Goal: Information Seeking & Learning: Find contact information

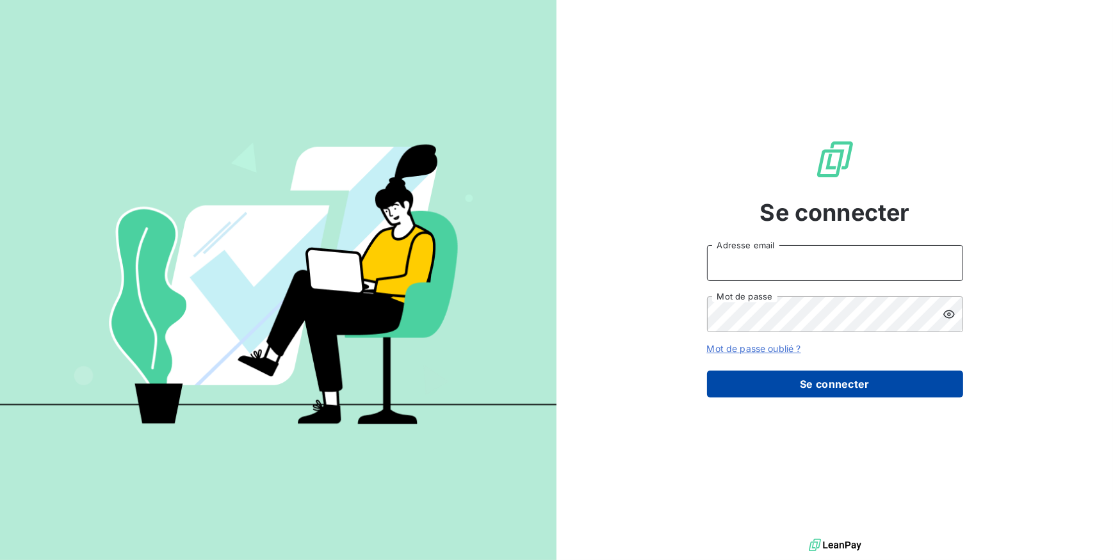
type input "[EMAIL_ADDRESS][DOMAIN_NAME]"
click at [757, 381] on button "Se connecter" at bounding box center [835, 384] width 256 height 27
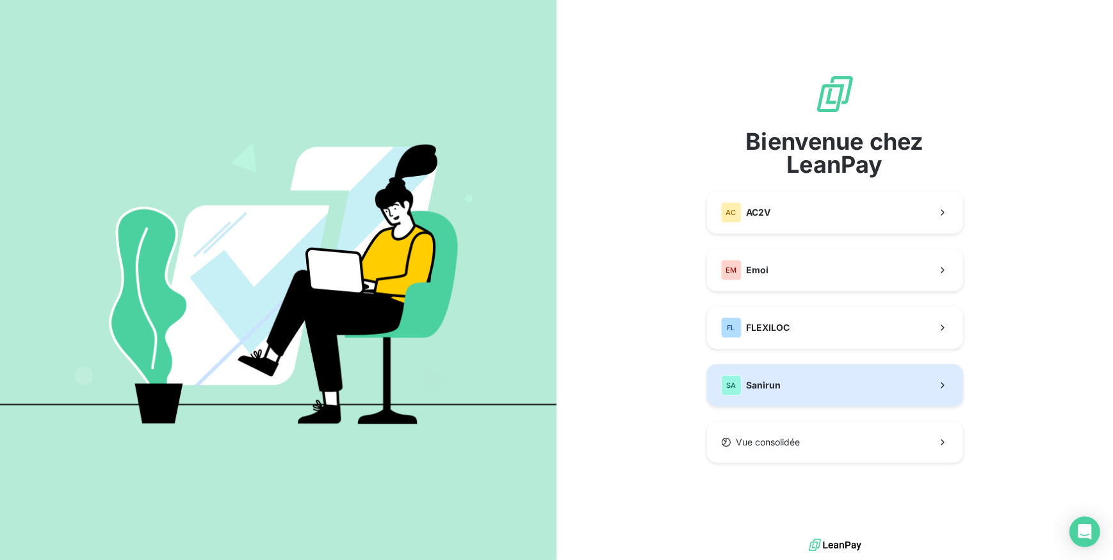
click at [755, 385] on span "Sanirun" at bounding box center [764, 385] width 35 height 13
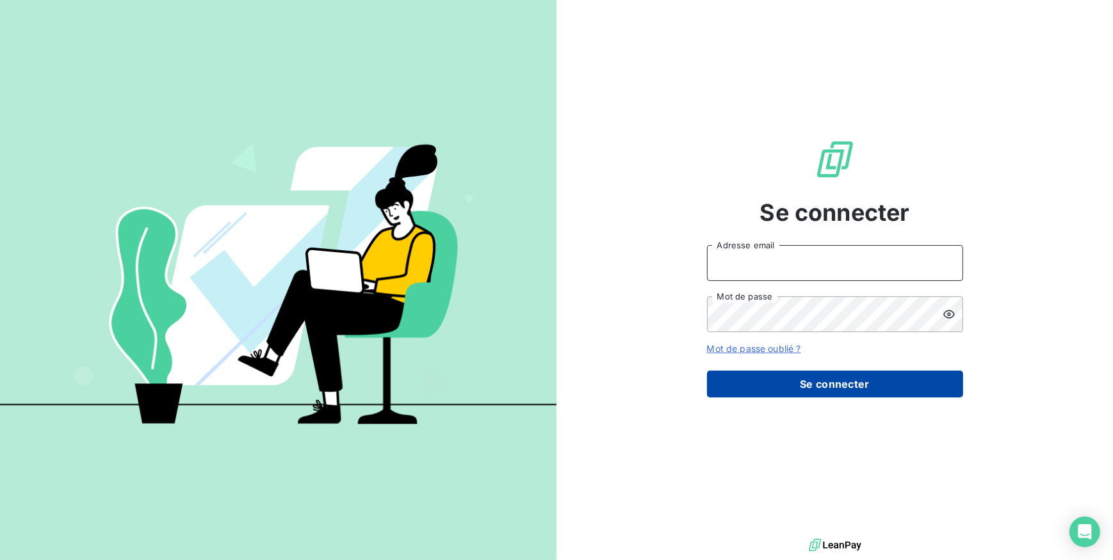
type input "[EMAIL_ADDRESS][DOMAIN_NAME]"
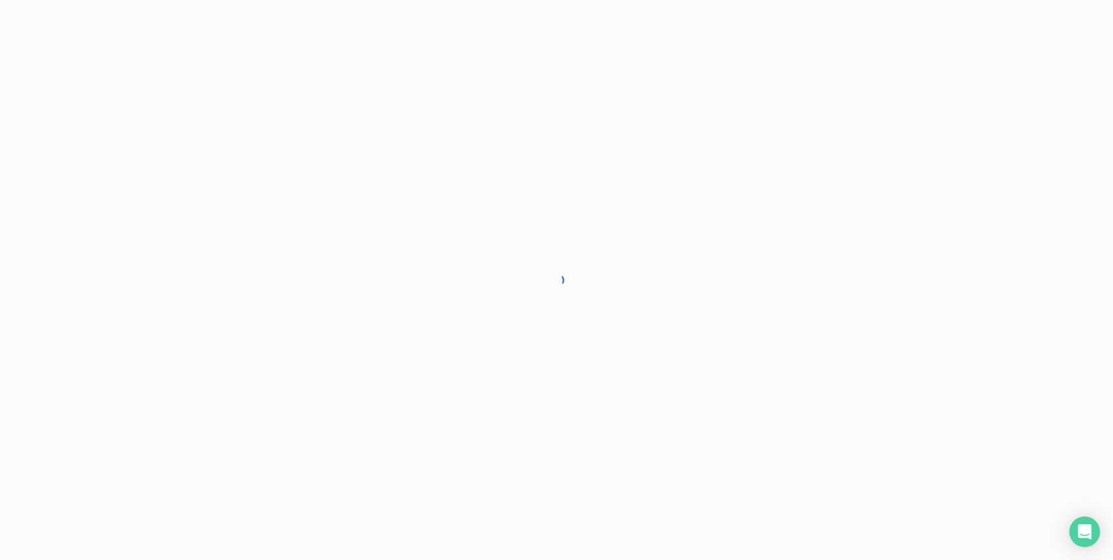
click at [755, 375] on div at bounding box center [556, 280] width 1113 height 560
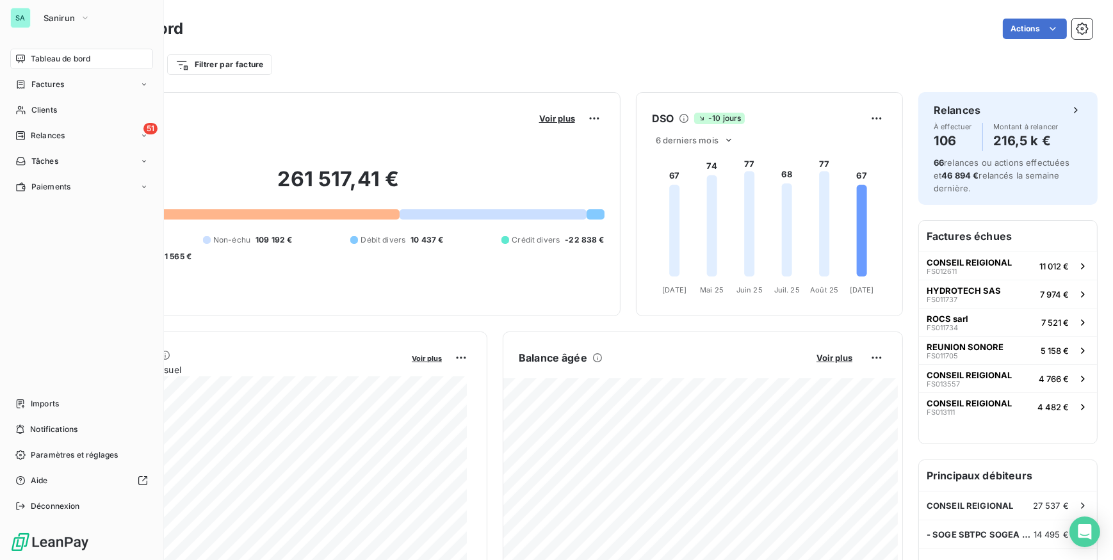
click at [34, 109] on span "Clients" at bounding box center [44, 110] width 26 height 12
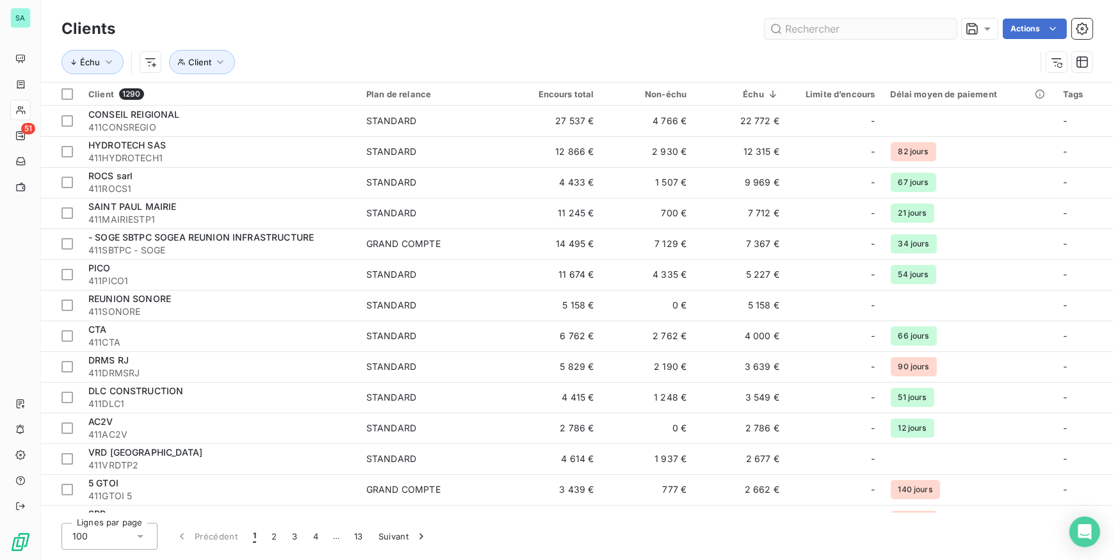
click at [852, 33] on input "text" at bounding box center [860, 29] width 192 height 20
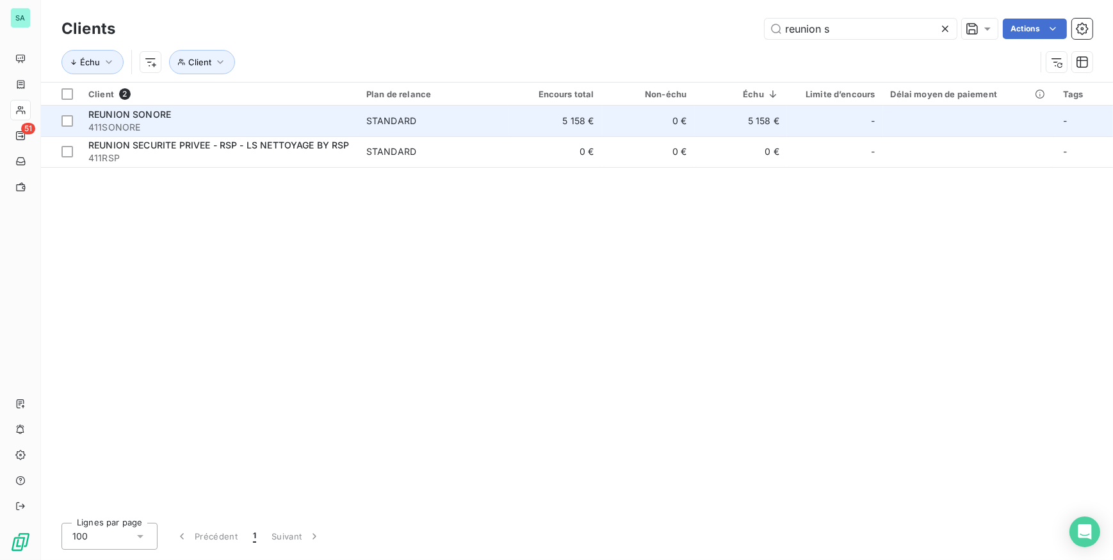
type input "reunion s"
click at [329, 115] on div "REUNION SONORE" at bounding box center [219, 114] width 263 height 13
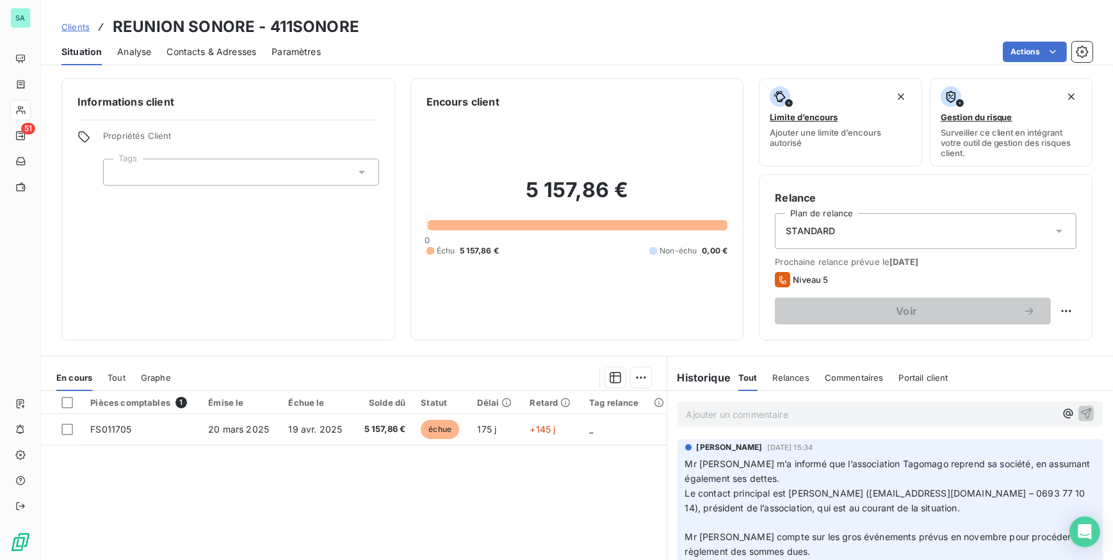
click at [686, 414] on p "Ajouter un commentaire ﻿" at bounding box center [870, 415] width 369 height 16
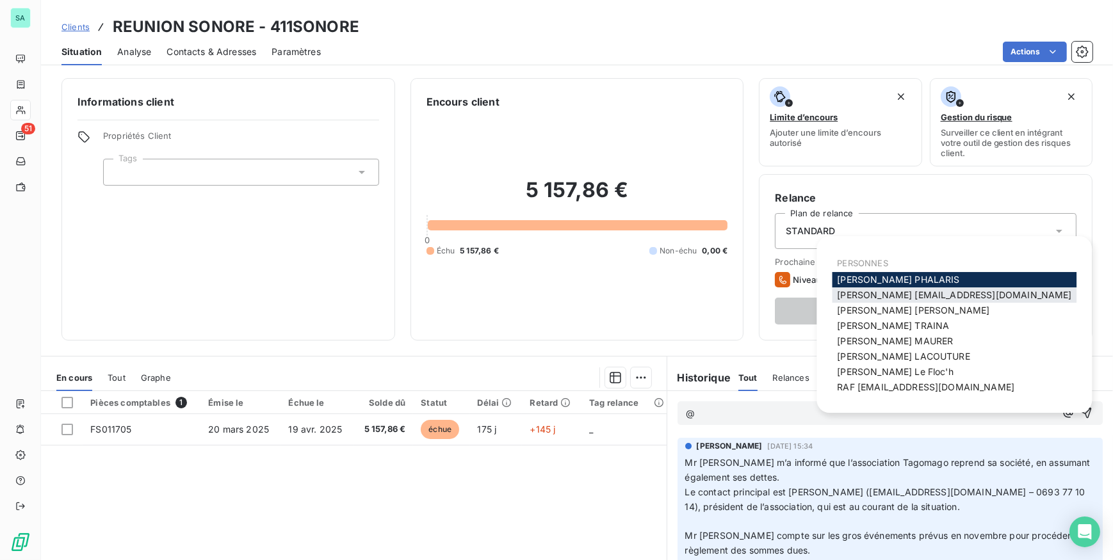
click at [845, 294] on span "Bertrand [EMAIL_ADDRESS][DOMAIN_NAME]" at bounding box center [954, 294] width 234 height 11
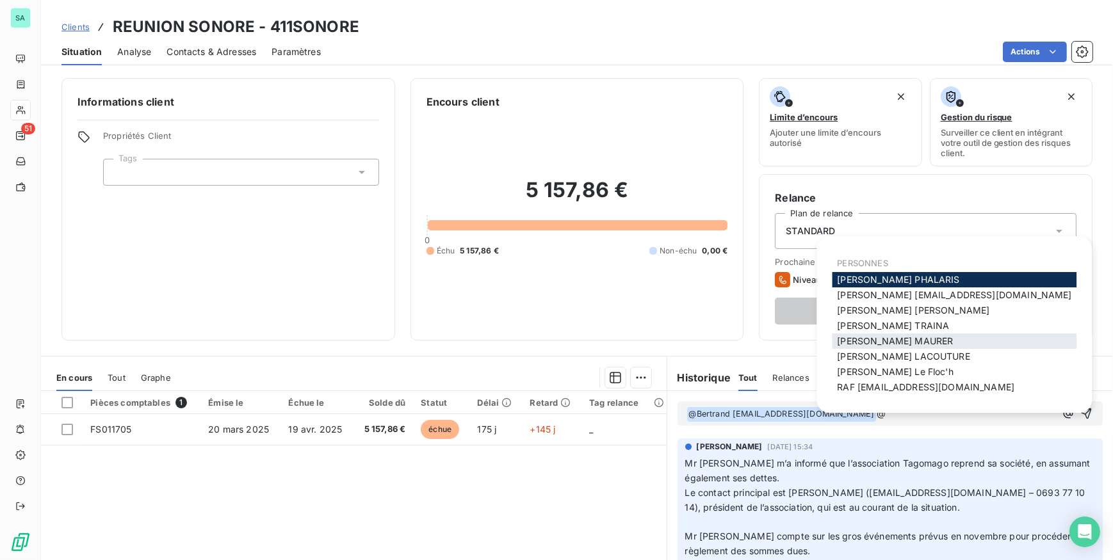
click at [873, 337] on span "[PERSON_NAME]" at bounding box center [895, 340] width 116 height 11
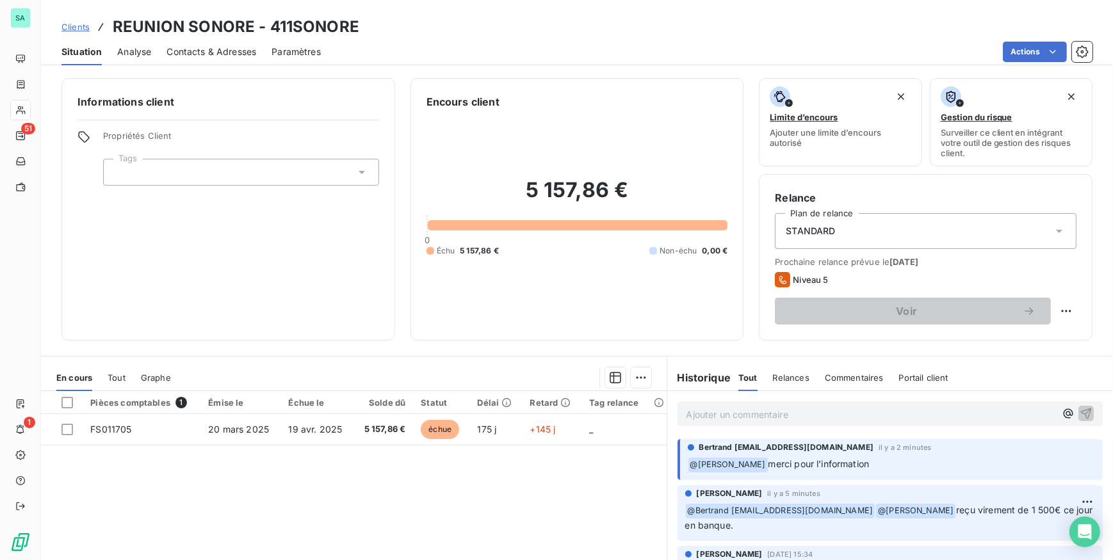
click at [73, 26] on span "Clients" at bounding box center [75, 27] width 28 height 10
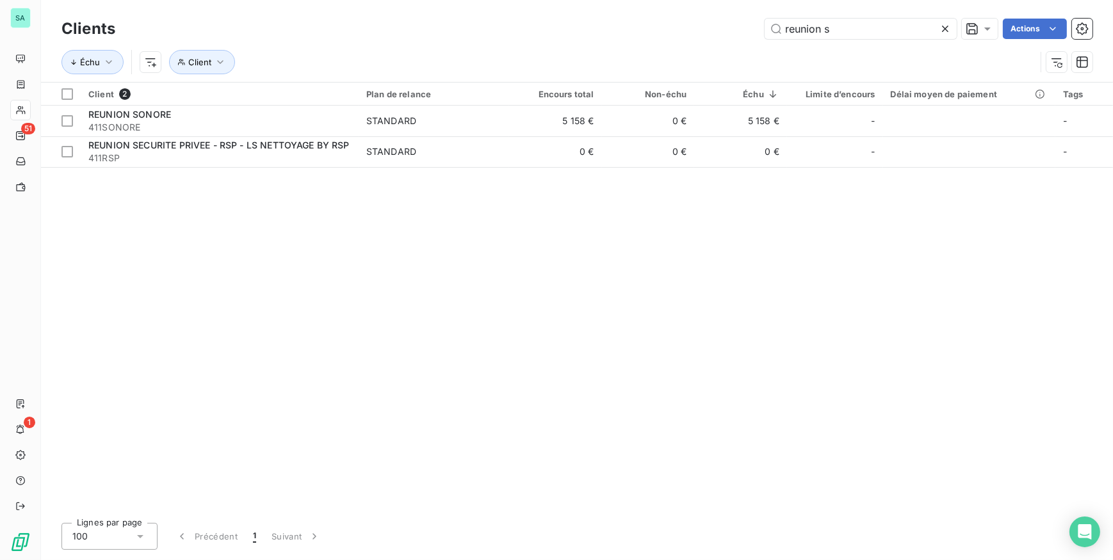
drag, startPoint x: 834, startPoint y: 32, endPoint x: 651, endPoint y: 36, distance: 183.2
click at [654, 36] on div "reunion s Actions" at bounding box center [612, 29] width 962 height 20
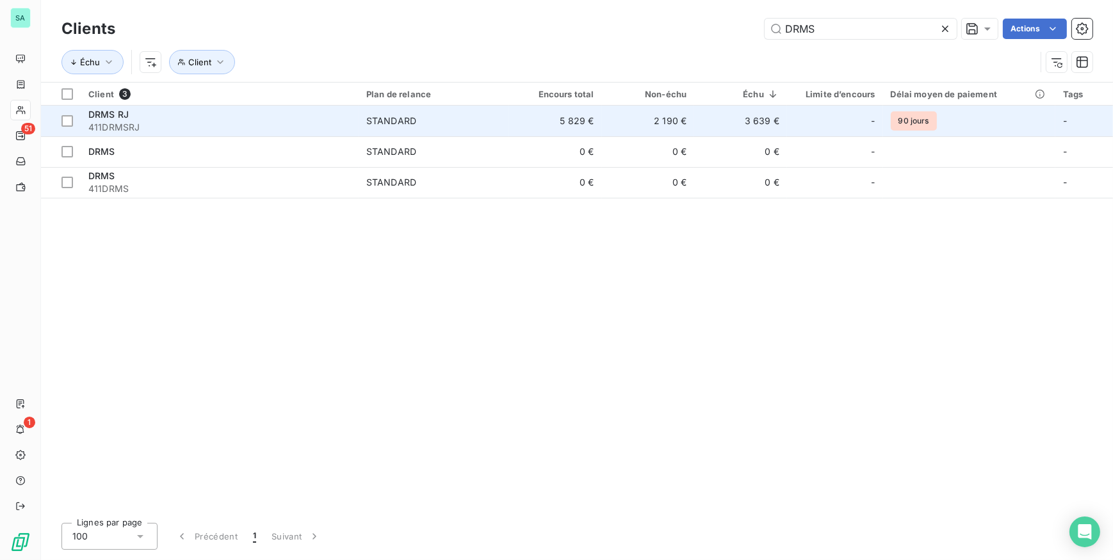
type input "DRMS"
click at [197, 125] on span "411DRMSRJ" at bounding box center [219, 127] width 263 height 13
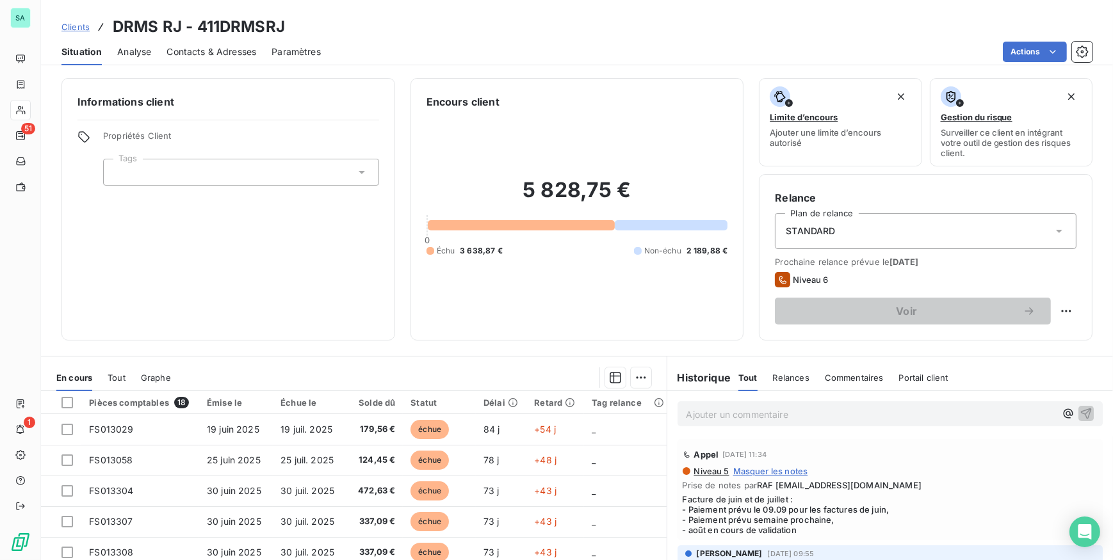
scroll to position [58, 0]
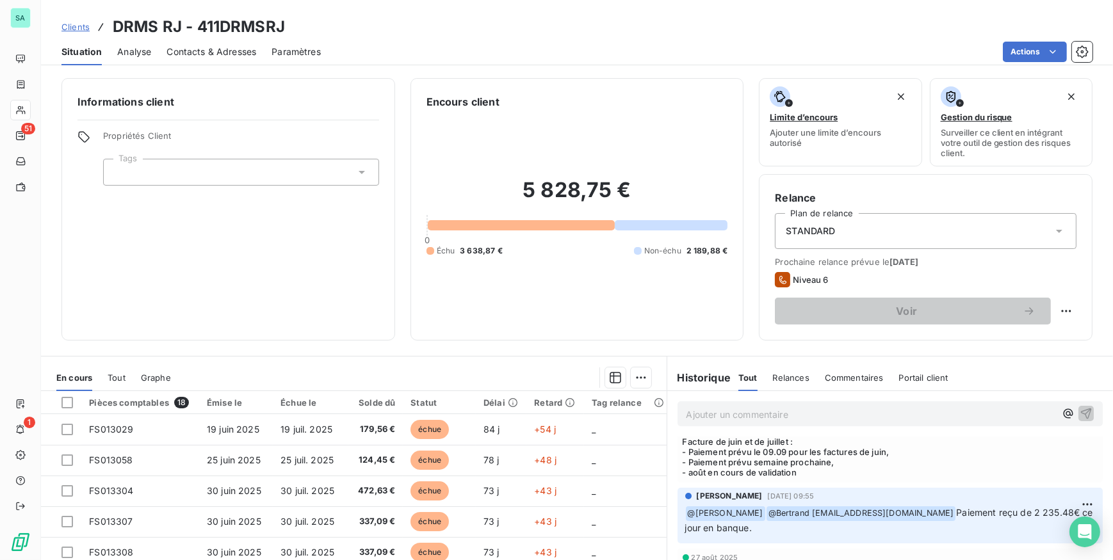
click at [729, 417] on p "Ajouter un commentaire ﻿" at bounding box center [870, 415] width 369 height 16
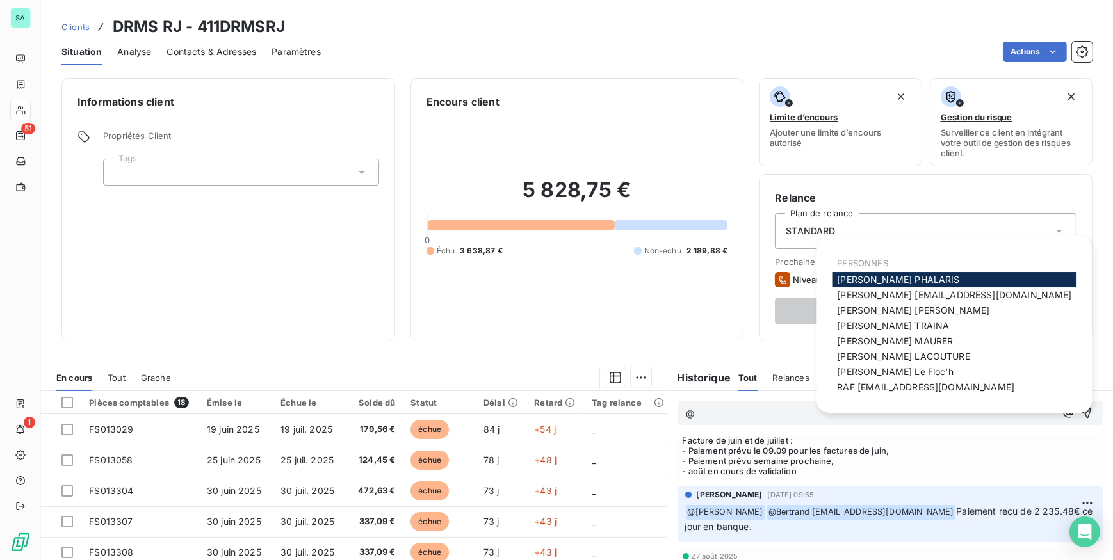
scroll to position [56, 0]
click at [874, 386] on span "RAF [EMAIL_ADDRESS][DOMAIN_NAME]" at bounding box center [925, 387] width 177 height 11
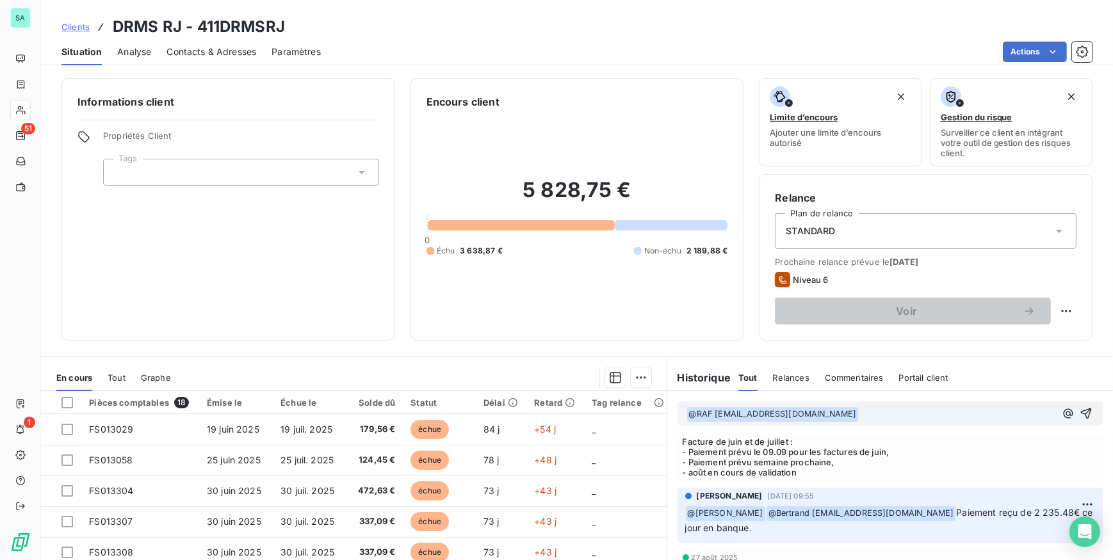
scroll to position [0, 0]
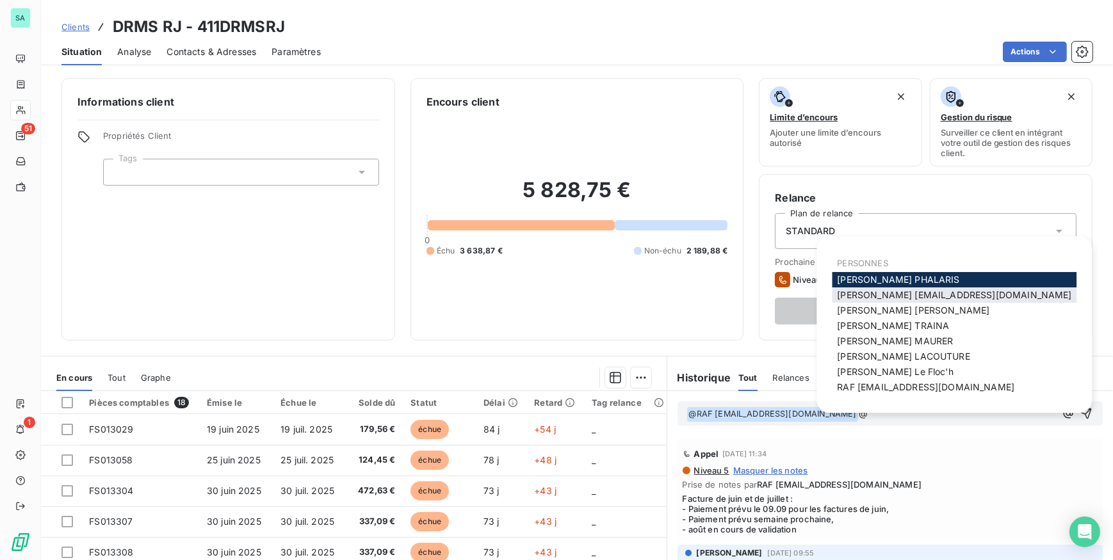
click at [995, 291] on span "Bertrand [EMAIL_ADDRESS][DOMAIN_NAME]" at bounding box center [954, 294] width 234 height 11
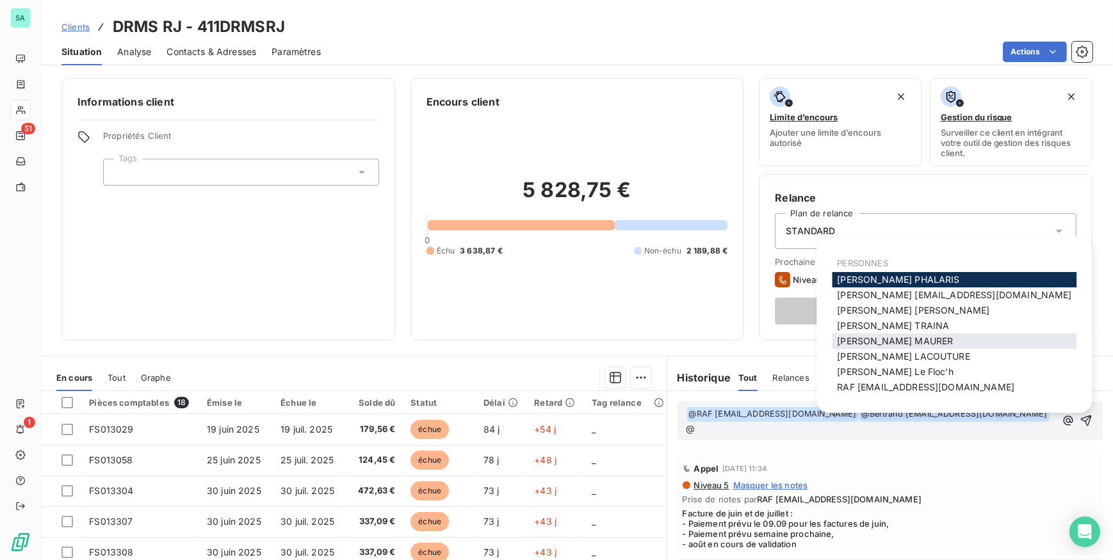
click at [853, 342] on span "[PERSON_NAME]" at bounding box center [895, 340] width 116 height 11
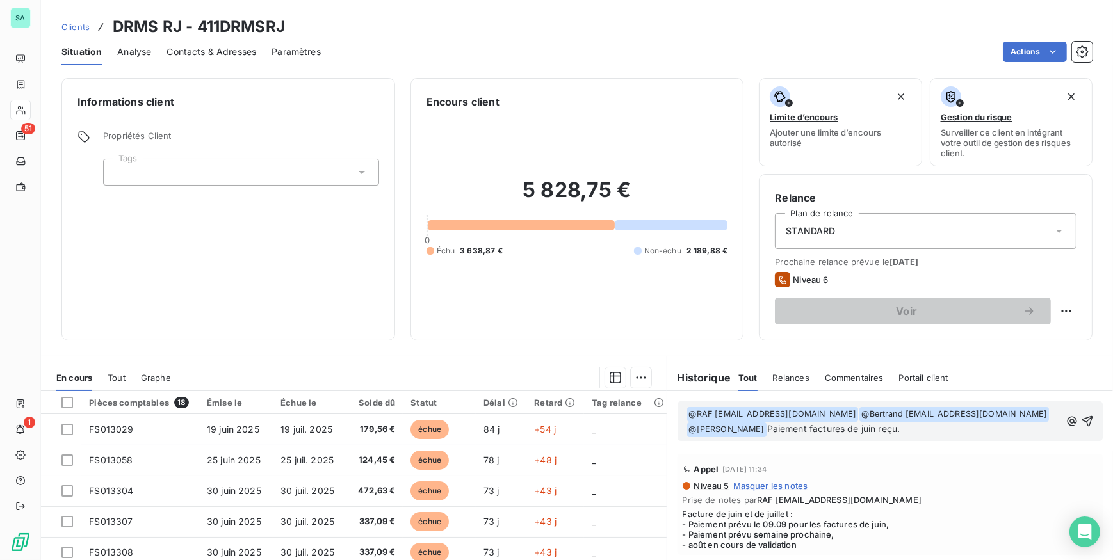
click at [801, 428] on span "Paiement factures de juin reçu." at bounding box center [833, 428] width 133 height 11
click at [1082, 417] on icon "button" at bounding box center [1087, 421] width 11 height 11
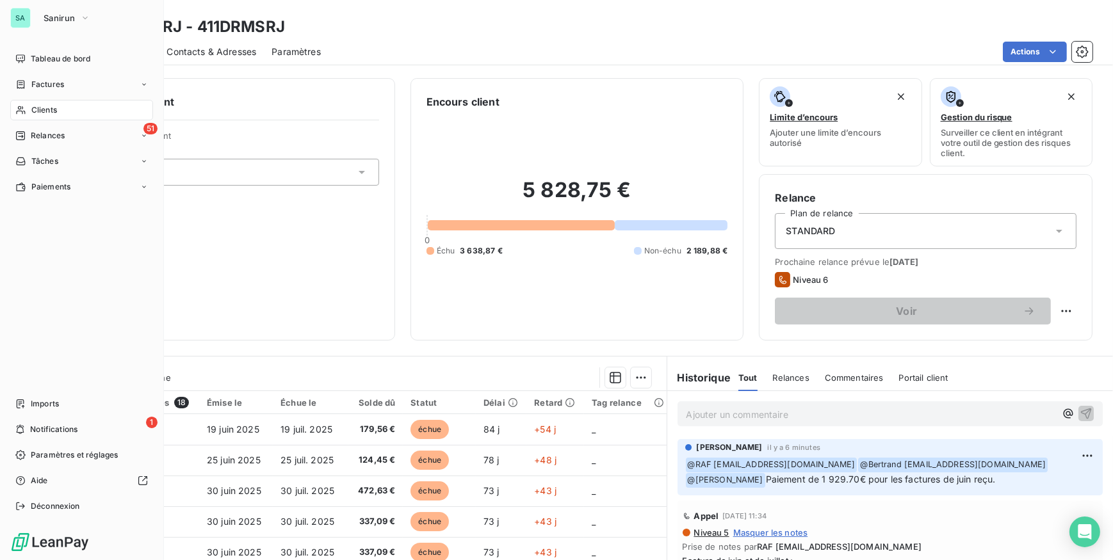
click at [43, 117] on div "Clients" at bounding box center [81, 110] width 143 height 20
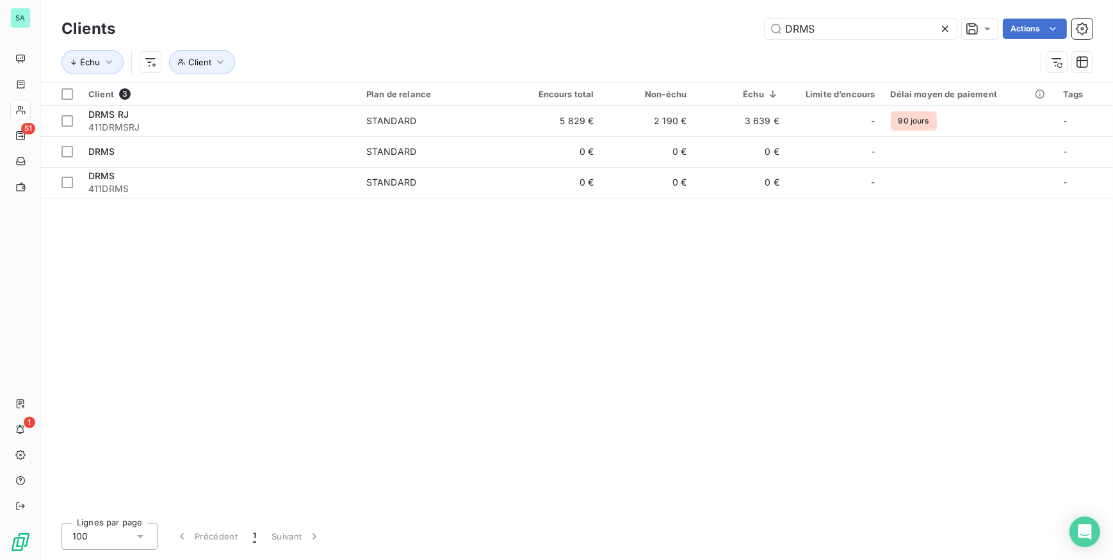
click at [945, 30] on icon at bounding box center [945, 29] width 6 height 6
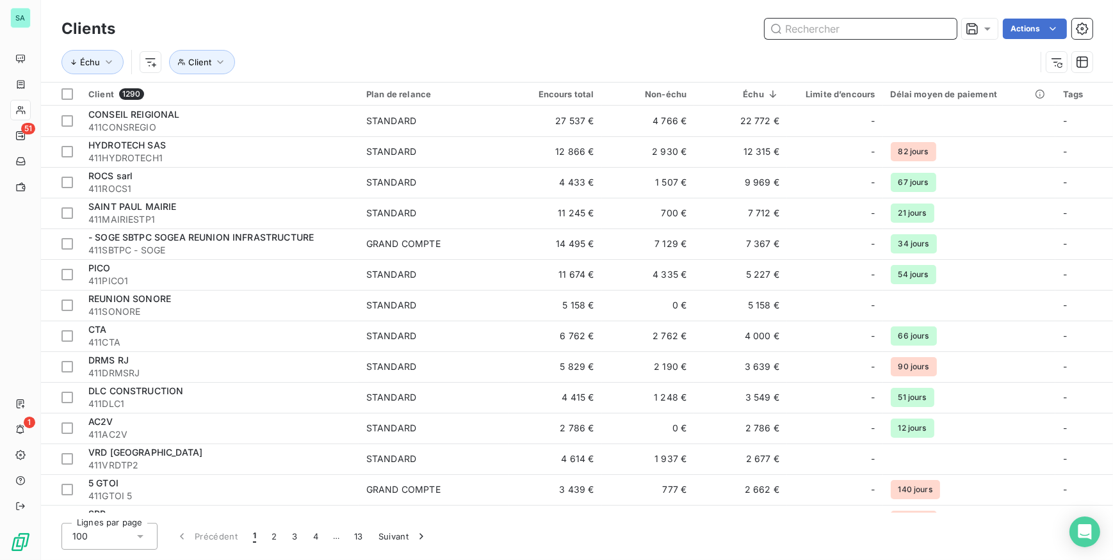
click at [941, 31] on input "text" at bounding box center [860, 29] width 192 height 20
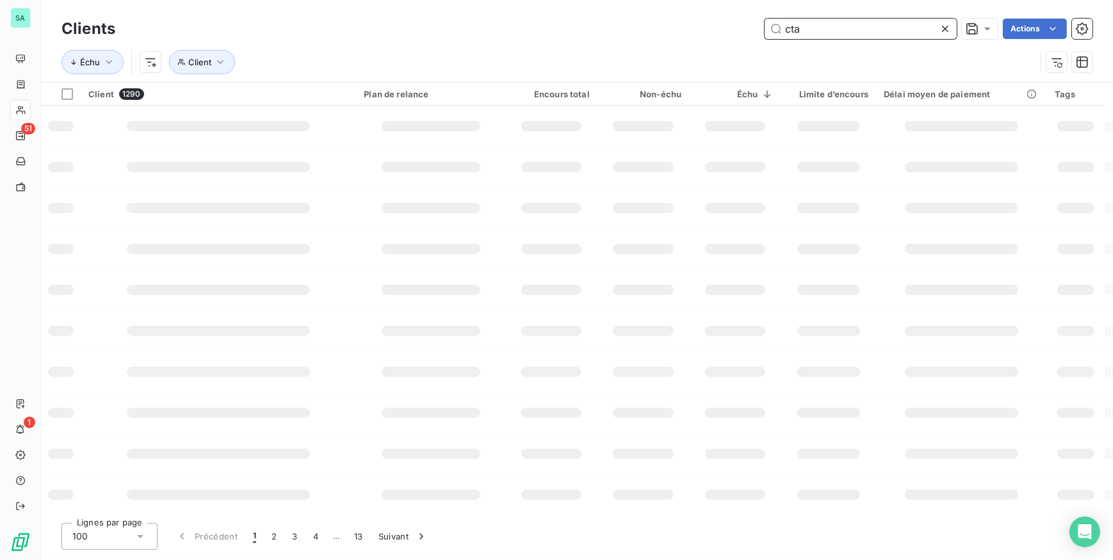
type input "cta"
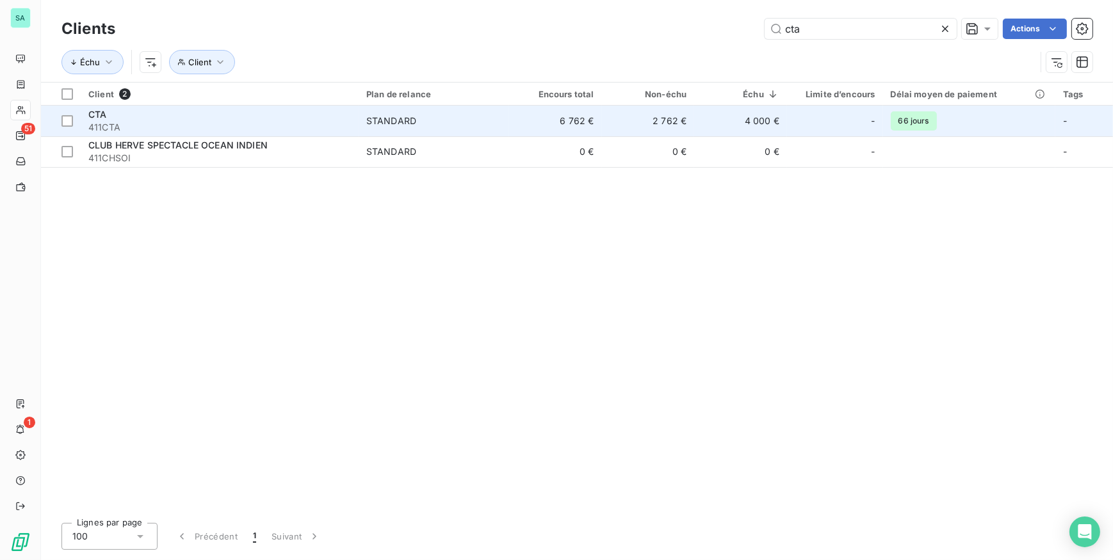
click at [93, 122] on span "411CTA" at bounding box center [219, 127] width 263 height 13
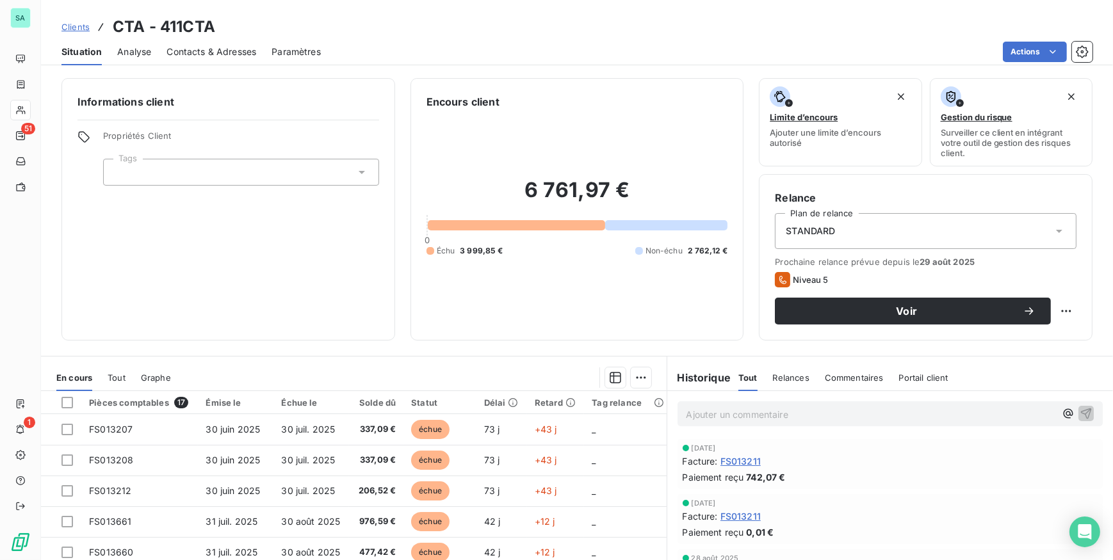
click at [789, 378] on span "Relances" at bounding box center [791, 378] width 36 height 10
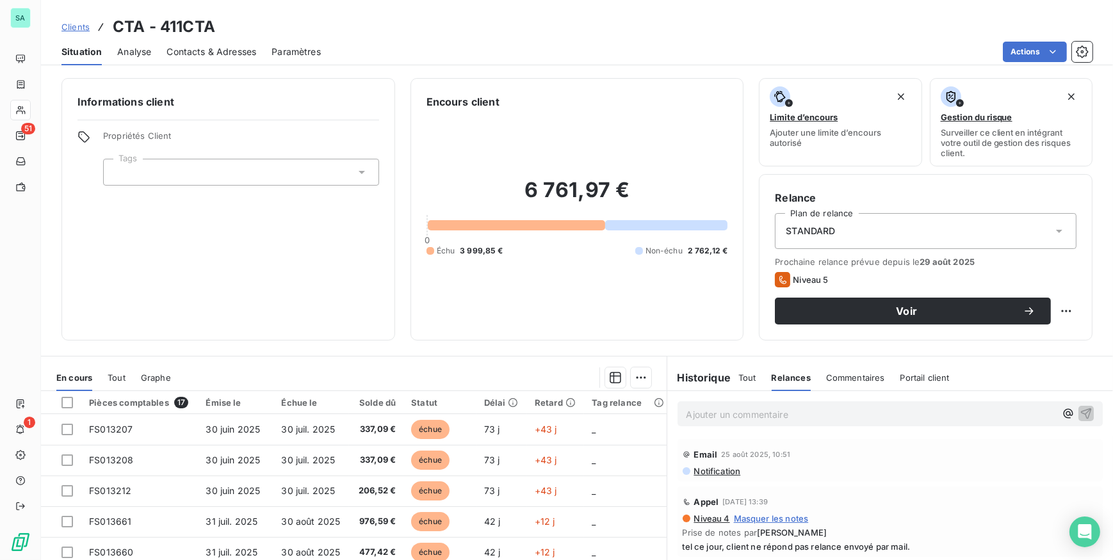
click at [711, 476] on div "Email [DATE] 10:51 Notification" at bounding box center [890, 460] width 426 height 42
click at [711, 469] on span "Notification" at bounding box center [717, 471] width 48 height 10
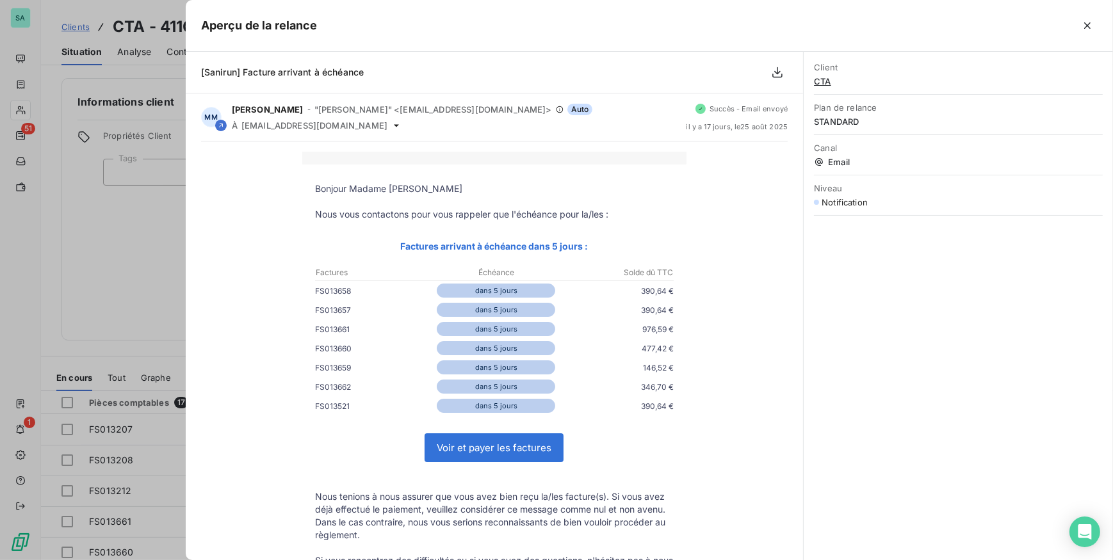
scroll to position [231, 0]
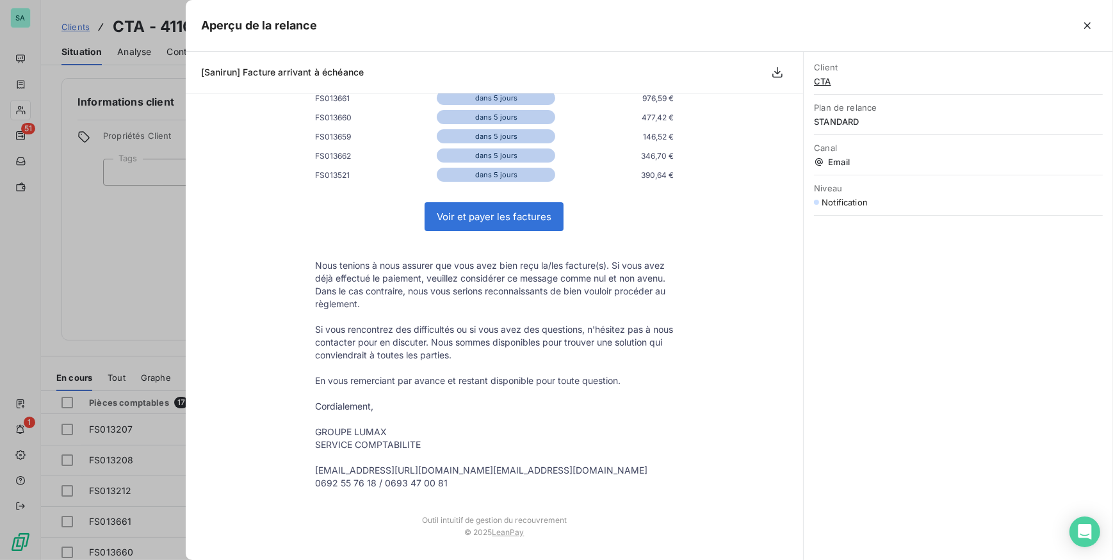
drag, startPoint x: 1087, startPoint y: 22, endPoint x: 1076, endPoint y: 26, distance: 11.5
click at [1087, 22] on icon "button" at bounding box center [1087, 25] width 13 height 13
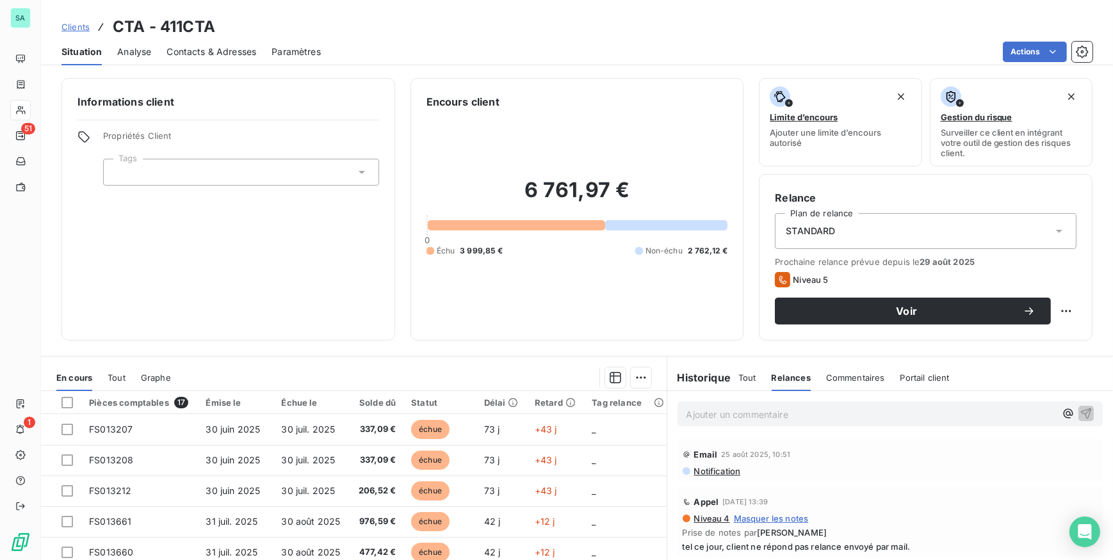
click at [226, 51] on span "Contacts & Adresses" at bounding box center [211, 51] width 90 height 13
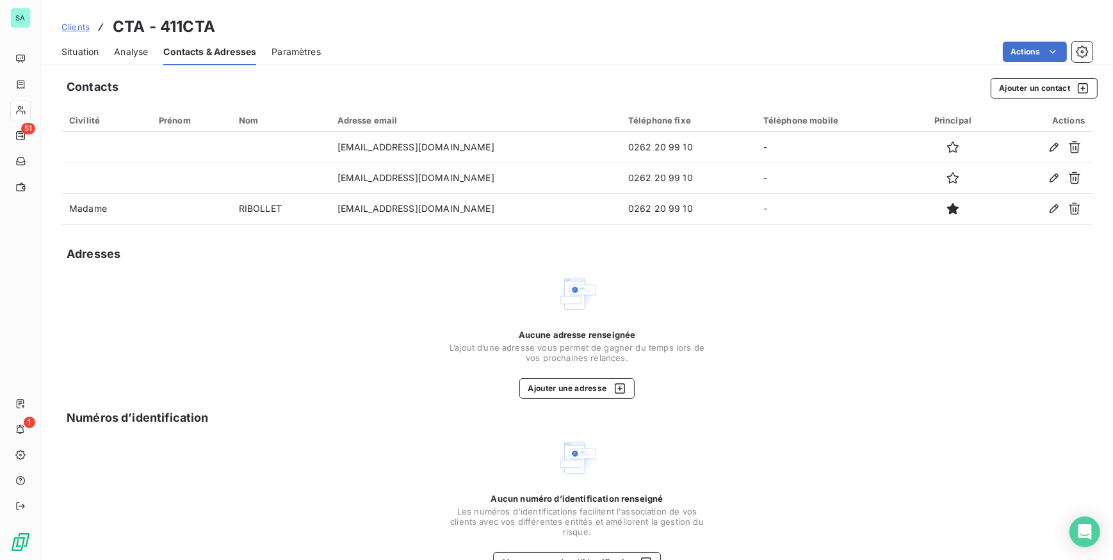
click at [70, 52] on span "Situation" at bounding box center [79, 51] width 37 height 13
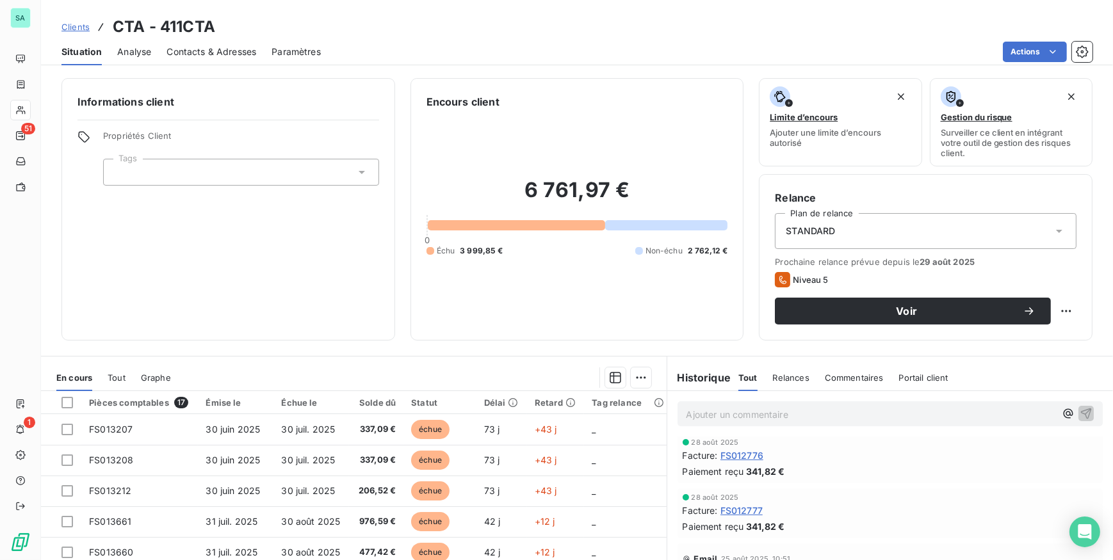
scroll to position [0, 0]
click at [238, 51] on span "Contacts & Adresses" at bounding box center [211, 51] width 90 height 13
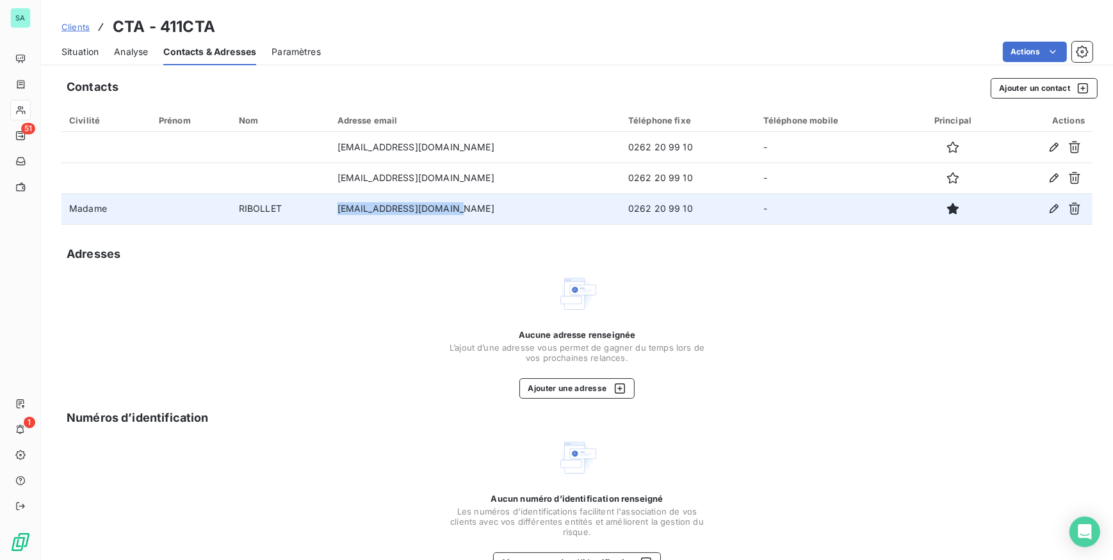
drag, startPoint x: 478, startPoint y: 207, endPoint x: 329, endPoint y: 218, distance: 148.9
click at [329, 218] on tr "Madame [PERSON_NAME] [EMAIL_ADDRESS][DOMAIN_NAME] 0262 20 99 10 -" at bounding box center [576, 208] width 1031 height 31
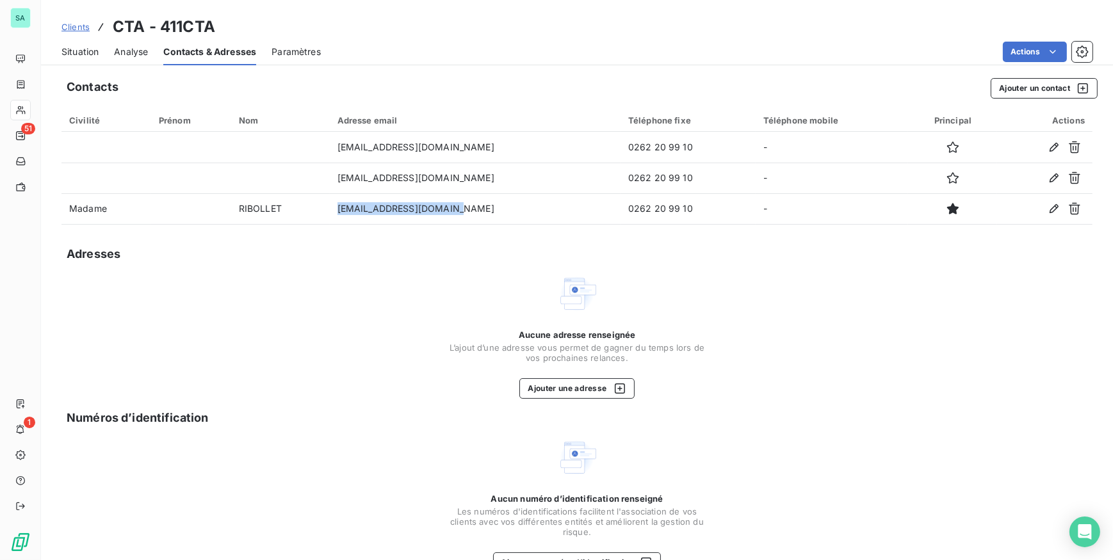
copy tr "[EMAIL_ADDRESS][DOMAIN_NAME]"
